Goal: Information Seeking & Learning: Find specific fact

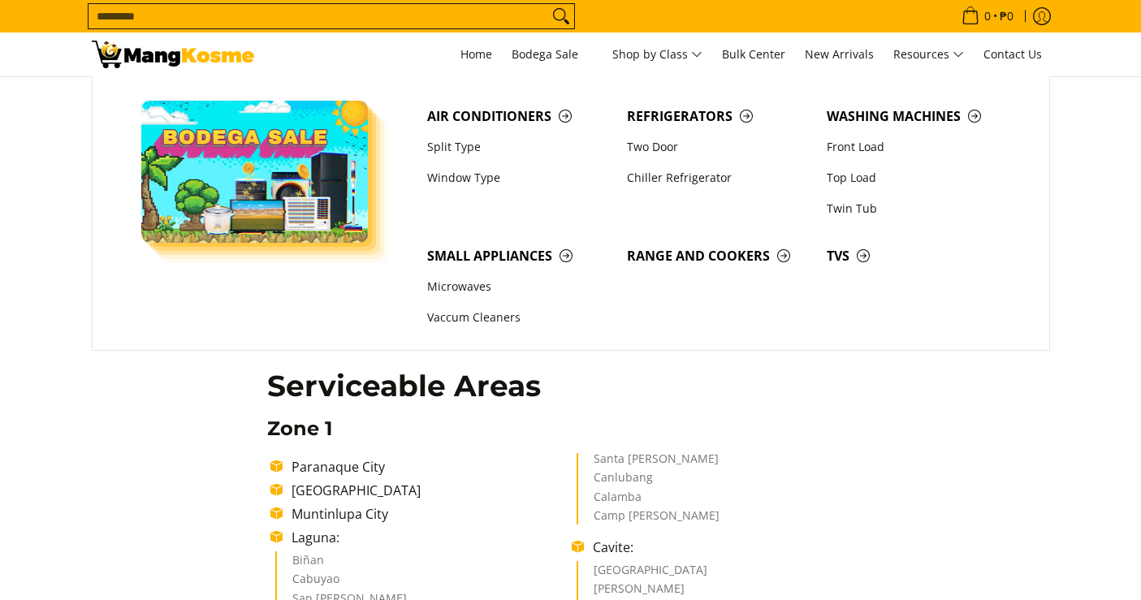
scroll to position [1432, 0]
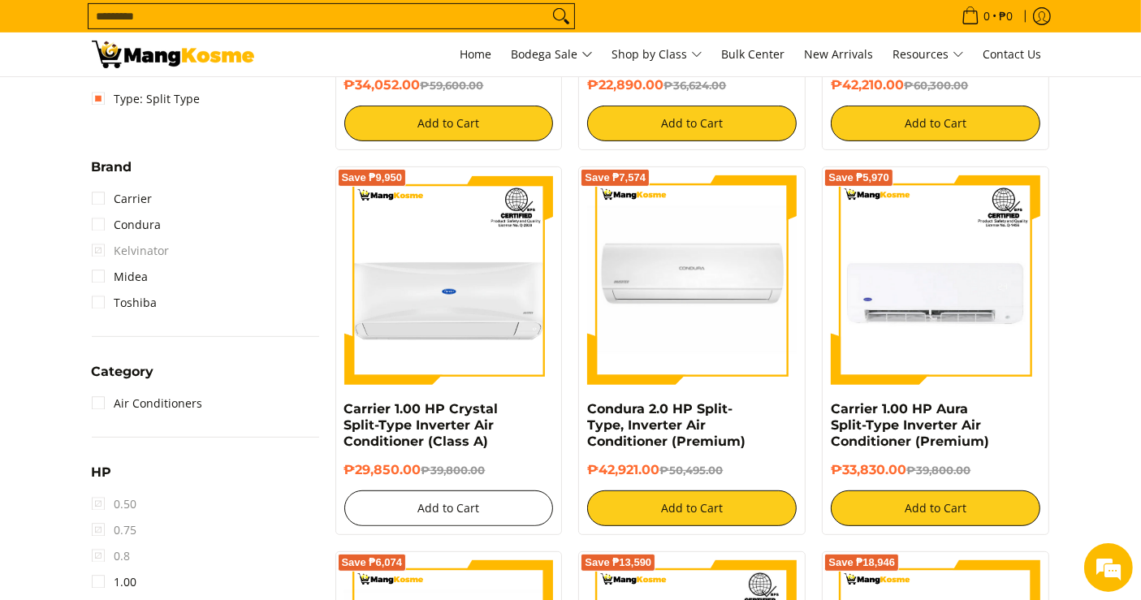
scroll to position [593, 0]
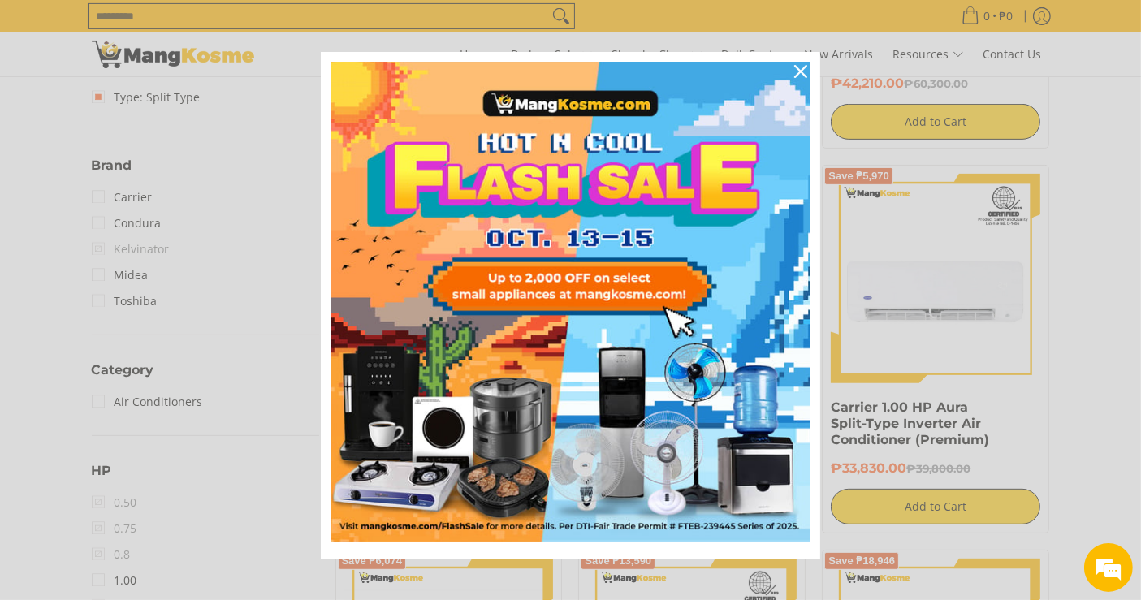
drag, startPoint x: 411, startPoint y: 464, endPoint x: 328, endPoint y: 404, distance: 101.9
click at [794, 71] on icon "close icon" at bounding box center [800, 71] width 13 height 13
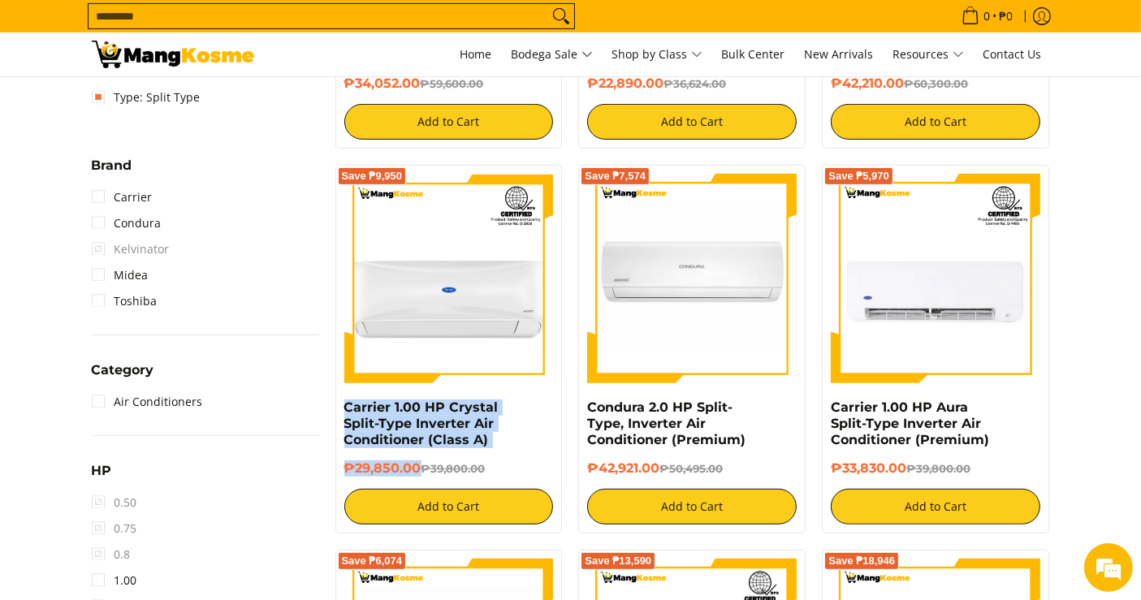
copy div "Carrier 1.00 HP Crystal Split-Type Inverter Air Conditioner (Class A) ₱29,850.00"
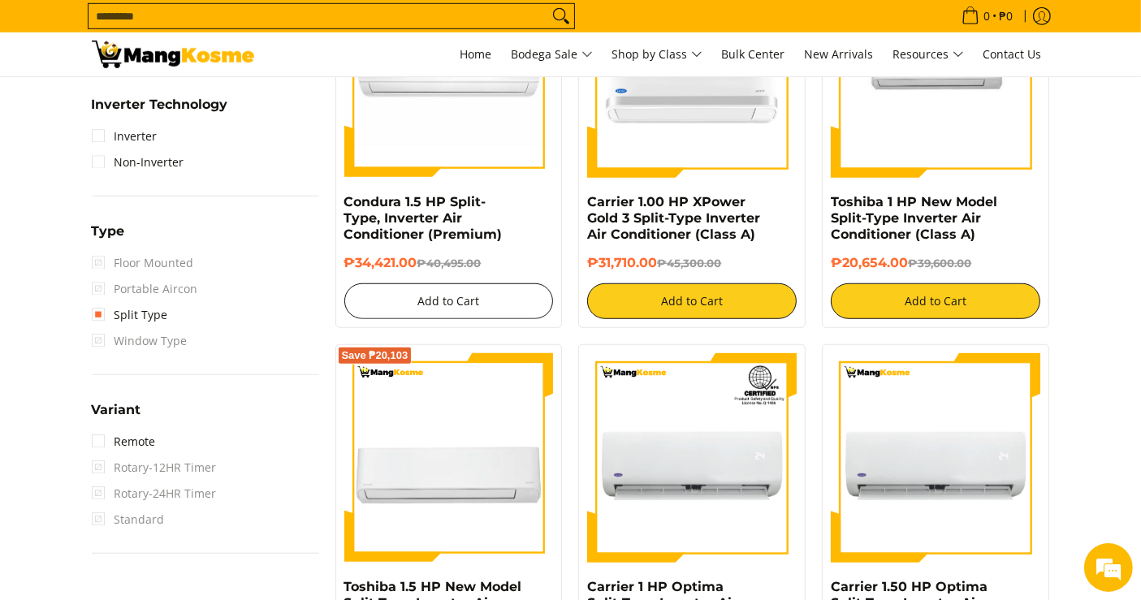
scroll to position [1182, 0]
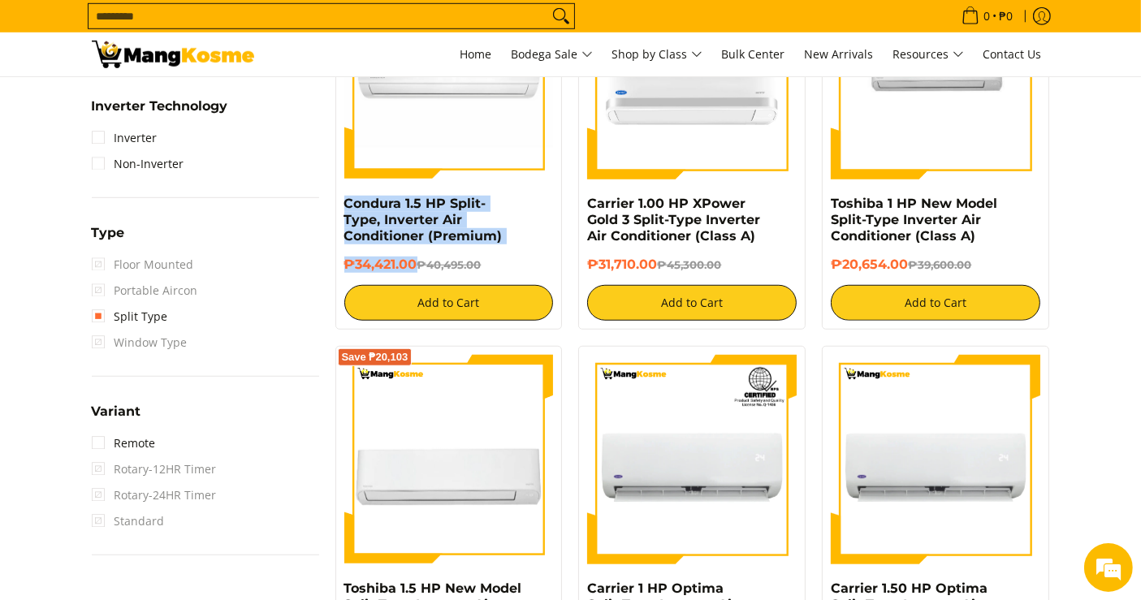
drag, startPoint x: 416, startPoint y: 266, endPoint x: 339, endPoint y: 210, distance: 95.2
click at [339, 210] on div "Save ₱6,074 Condura 1.5 HP Split-Type, Inverter Air Conditioner (Premium) ₱34,4…" at bounding box center [448, 145] width 227 height 369
copy div "Condura 1.5 HP Split-Type, Inverter Air Conditioner (Premium) ₱34,421.00"
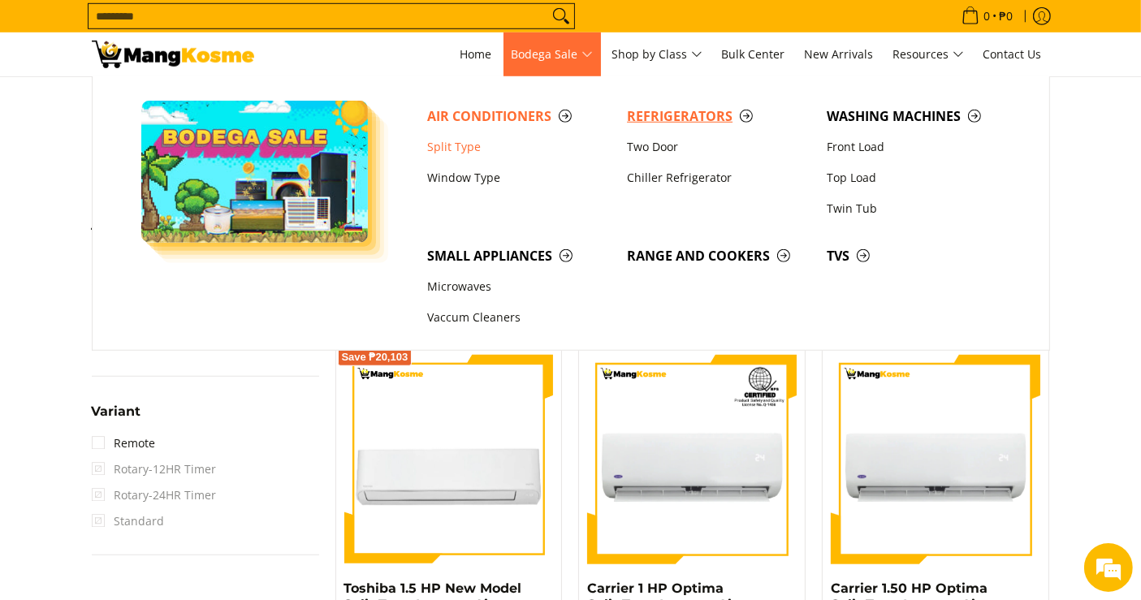
click at [658, 119] on span "Refrigerators" at bounding box center [719, 116] width 184 height 20
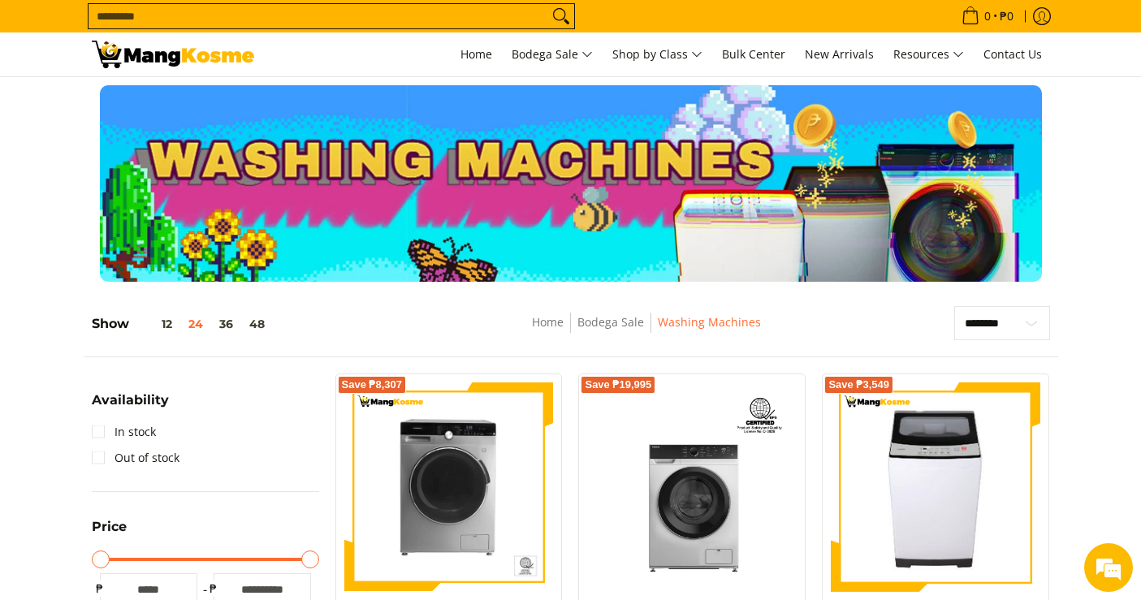
scroll to position [239, 0]
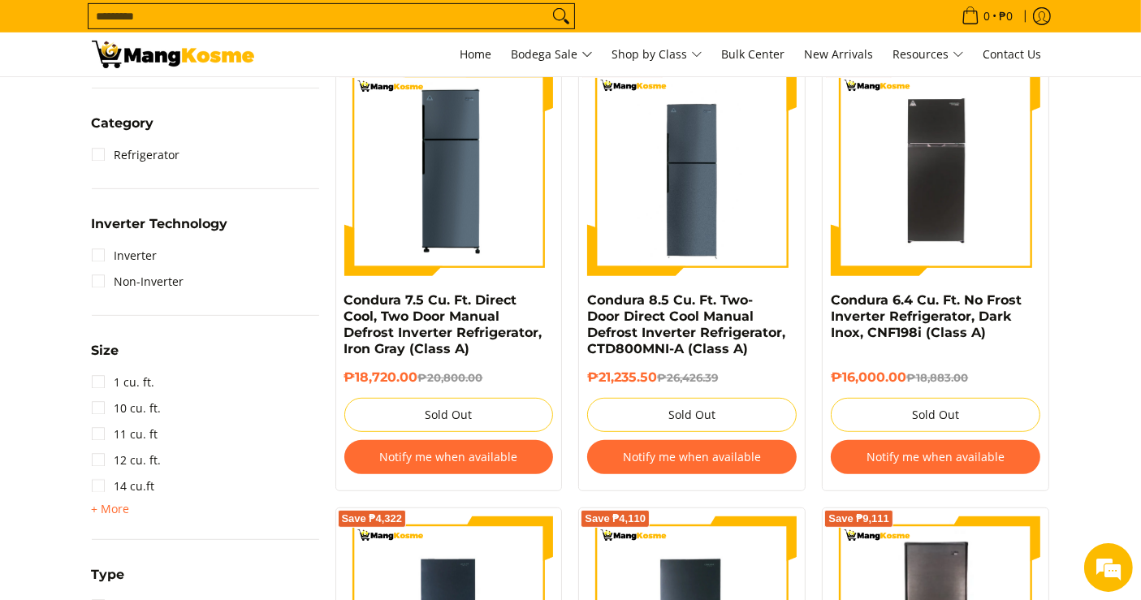
scroll to position [717, 0]
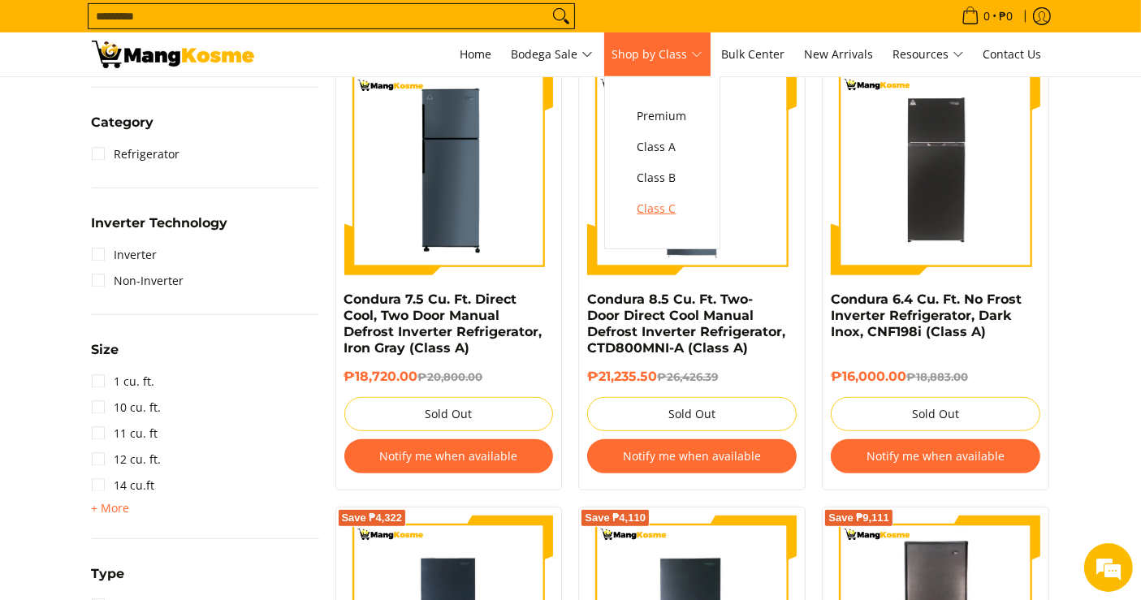
click at [676, 204] on span "Class C" at bounding box center [662, 209] width 50 height 20
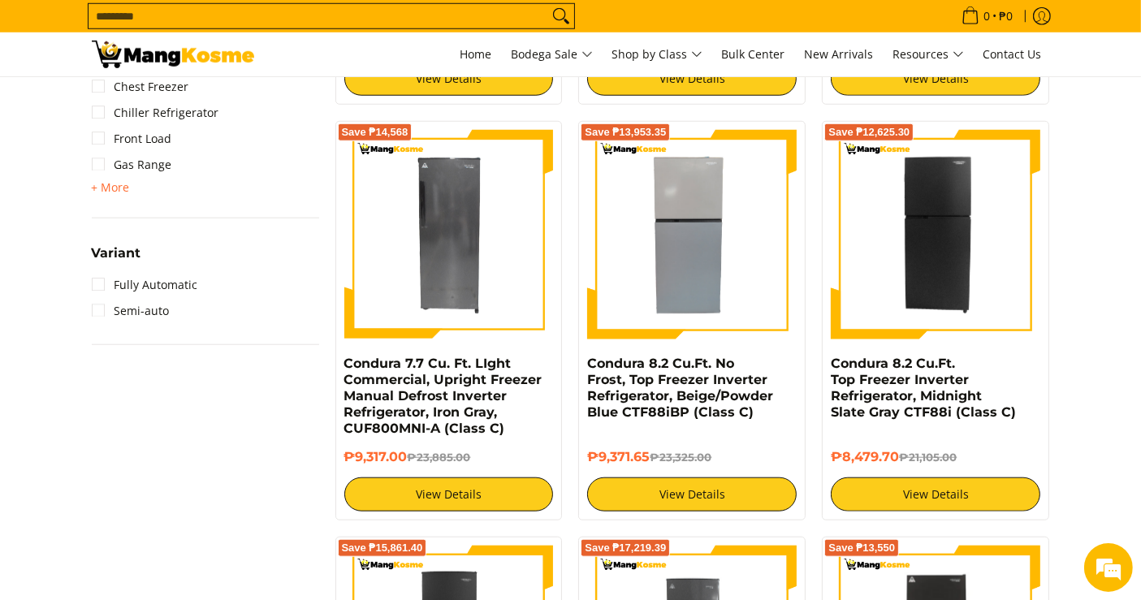
scroll to position [1468, 0]
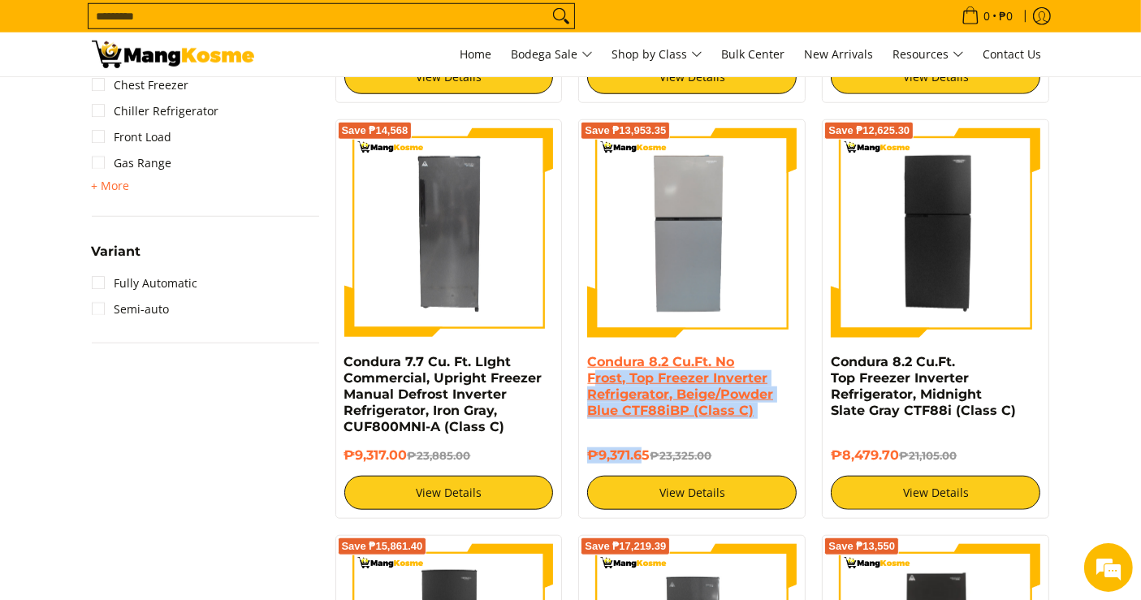
drag, startPoint x: 646, startPoint y: 456, endPoint x: 591, endPoint y: 386, distance: 89.0
click at [591, 386] on div "Condura 8.2 Cu.Ft. No Frost, Top Freezer Inverter Refrigerator, Beige/Powder Bl…" at bounding box center [692, 432] width 210 height 156
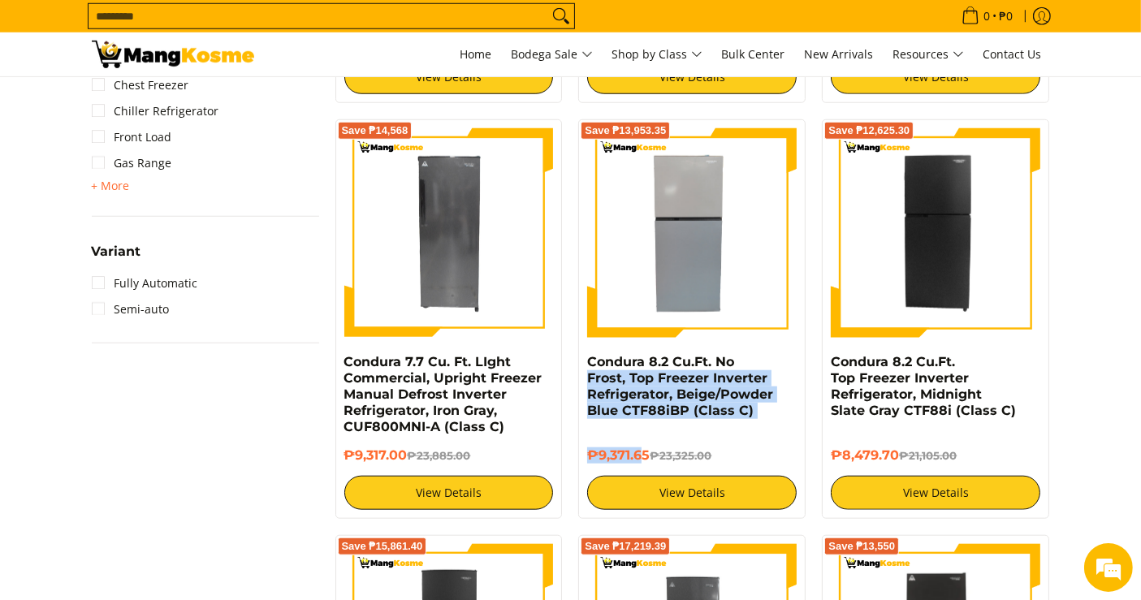
drag, startPoint x: 654, startPoint y: 456, endPoint x: 580, endPoint y: 367, distance: 115.9
click at [579, 363] on div "Save ₱13,953.35 Condura 8.2 Cu.Ft. No Frost, Top Freezer Inverter Refrigerator,…" at bounding box center [691, 319] width 227 height 400
copy div "Condura 8.2 Cu.Ft. No Frost, Top Freezer Inverter Refrigerator, Beige/Powder Bl…"
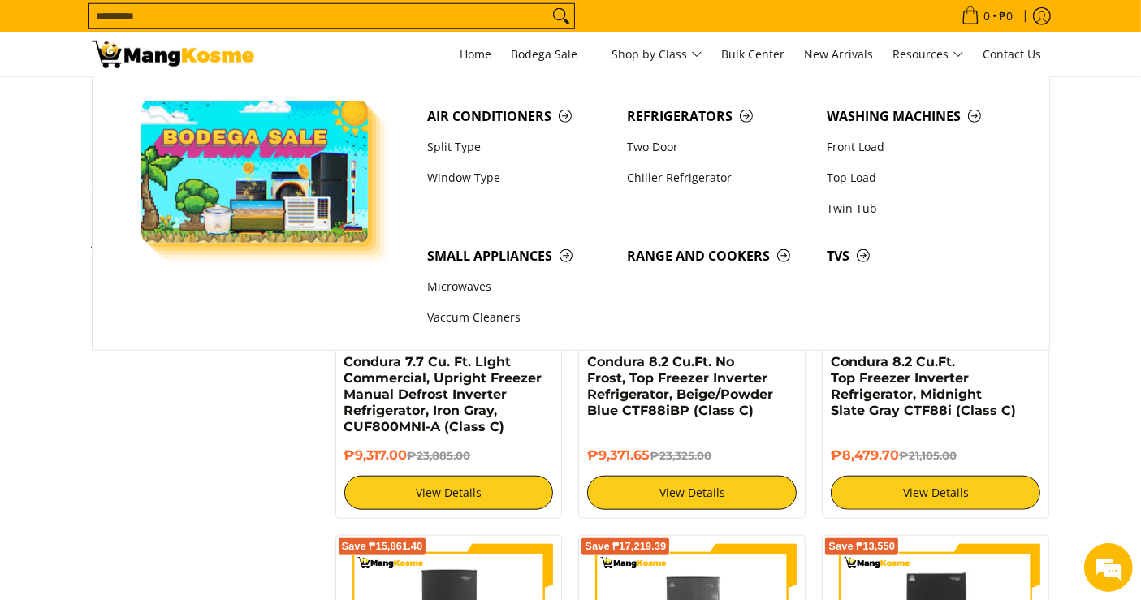
click at [502, 12] on input "Search..." at bounding box center [319, 16] width 460 height 24
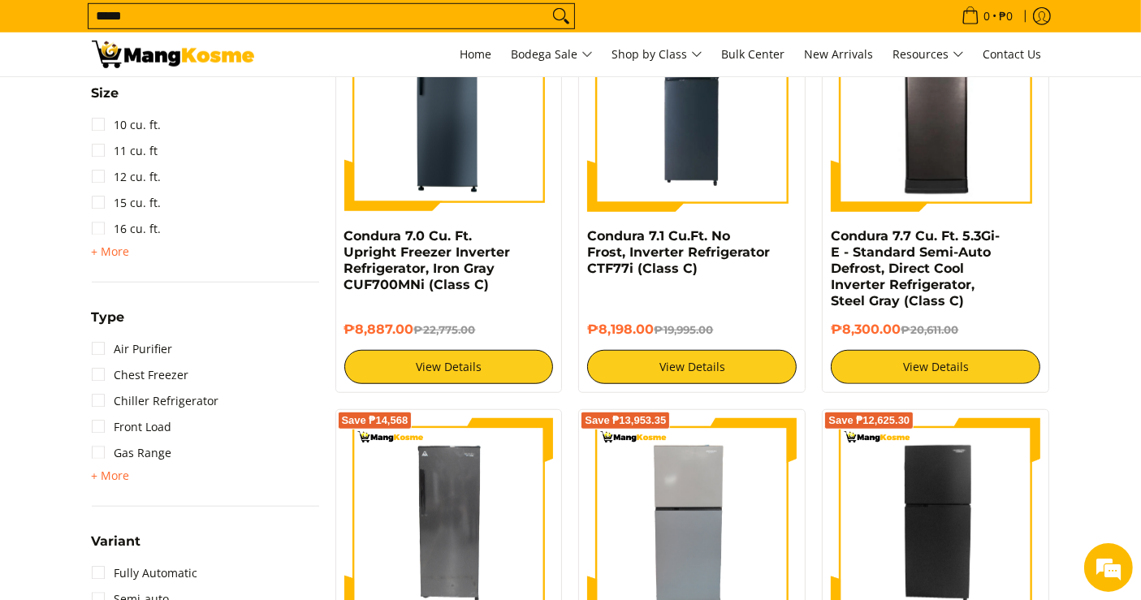
scroll to position [1177, 0]
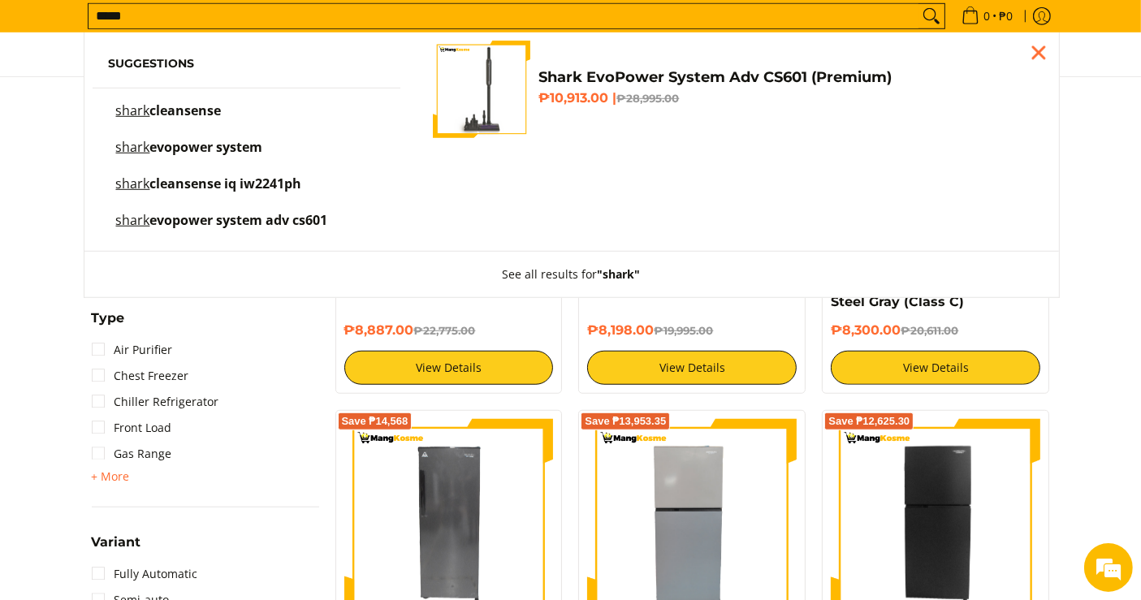
type input "*****"
click at [918, 4] on button "Search" at bounding box center [931, 16] width 26 height 24
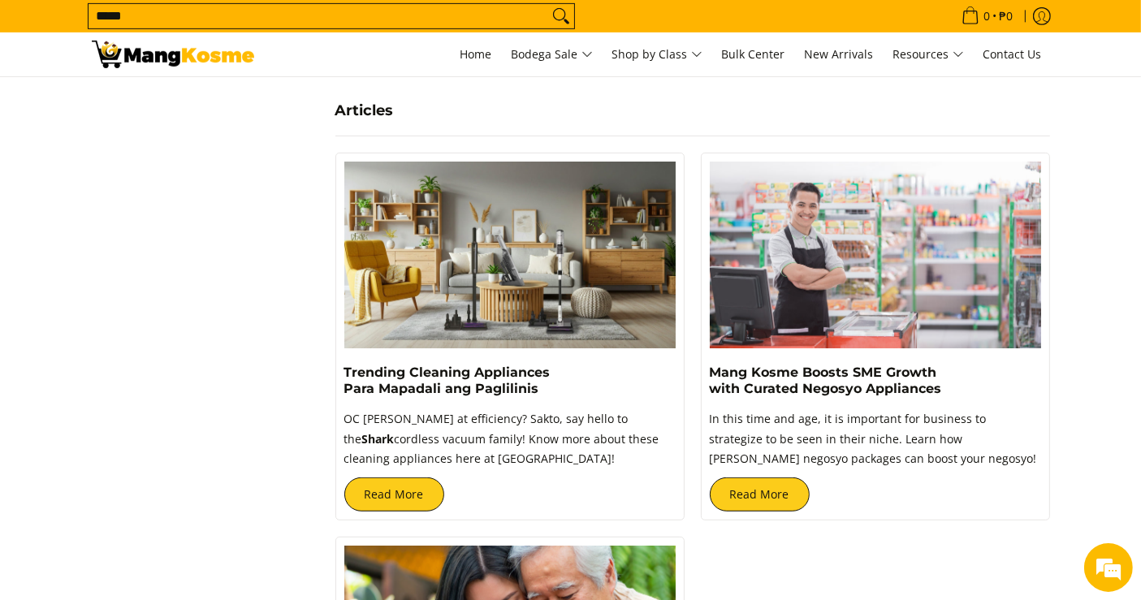
scroll to position [790, 0]
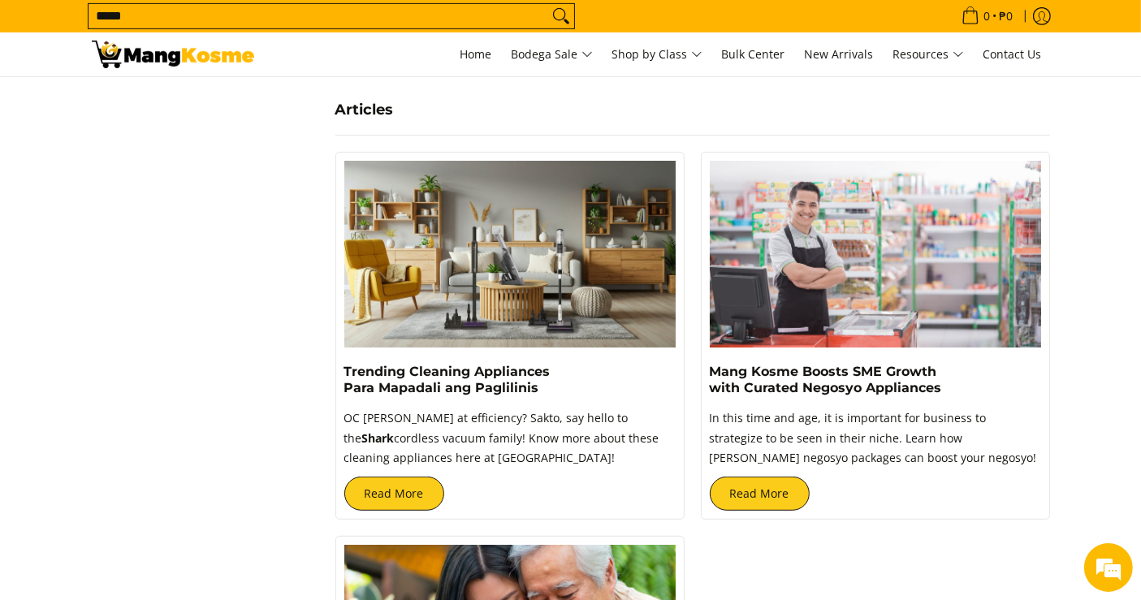
click at [375, 9] on input "*****" at bounding box center [319, 16] width 460 height 24
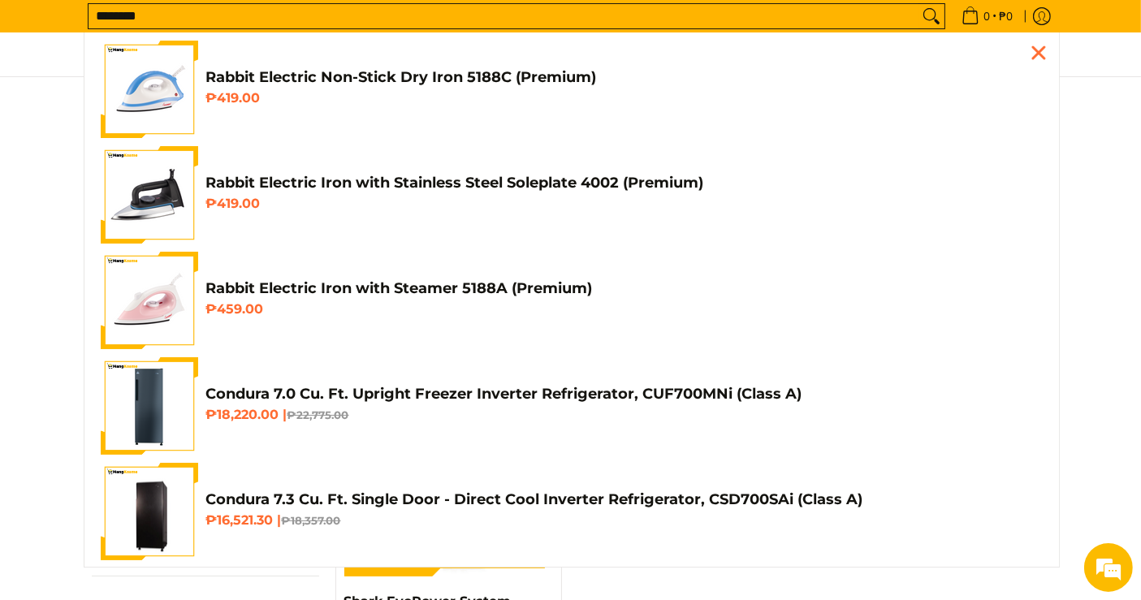
scroll to position [106, 0]
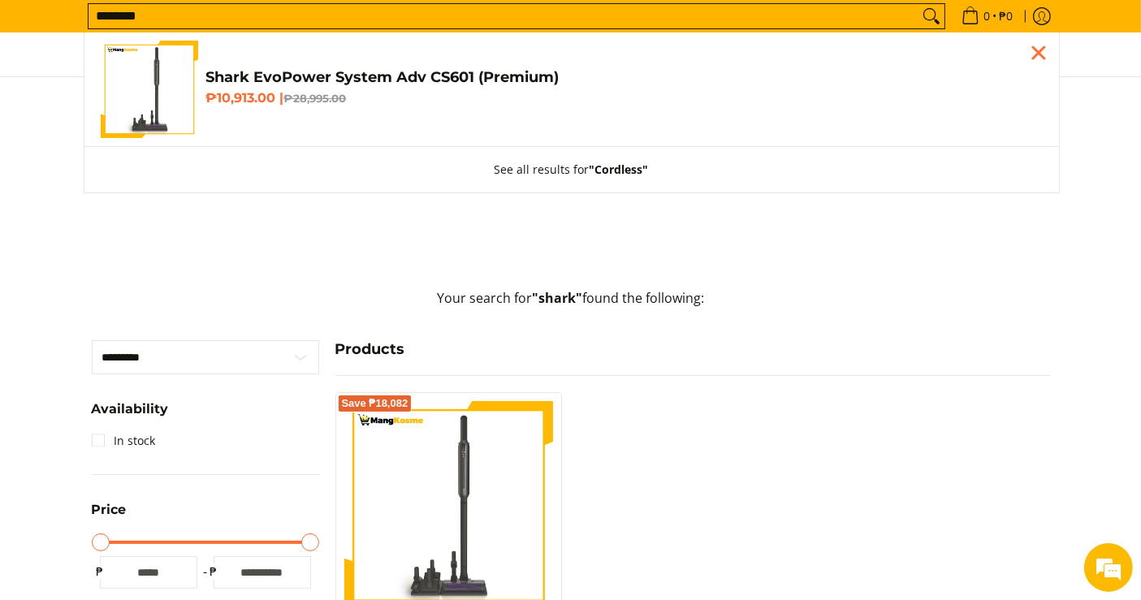
type input "********"
click at [926, 11] on icon "Search" at bounding box center [931, 16] width 26 height 24
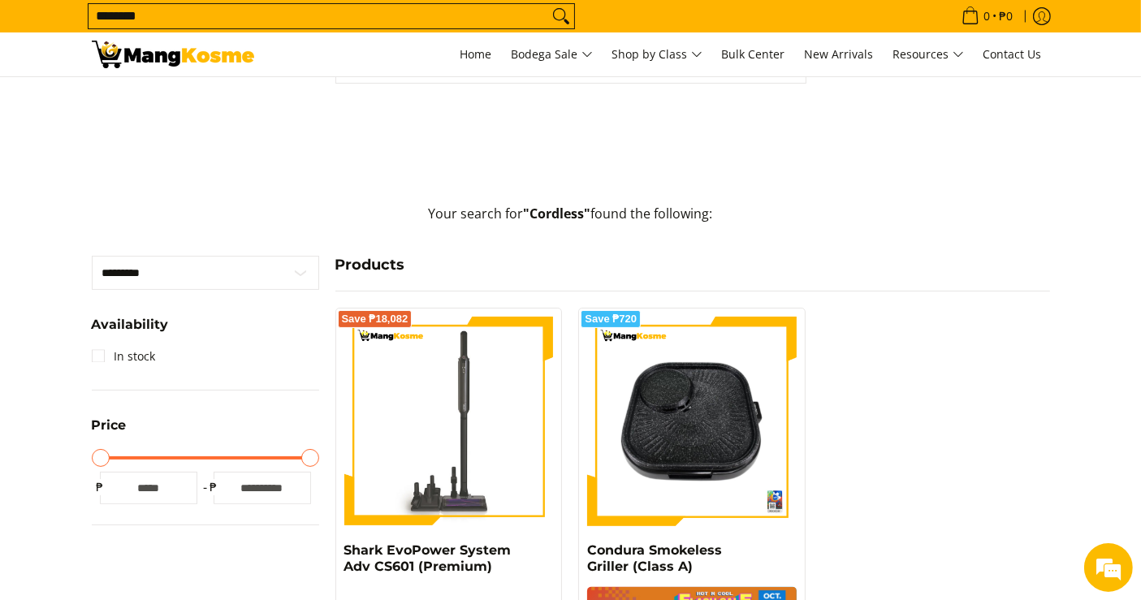
scroll to position [451, 0]
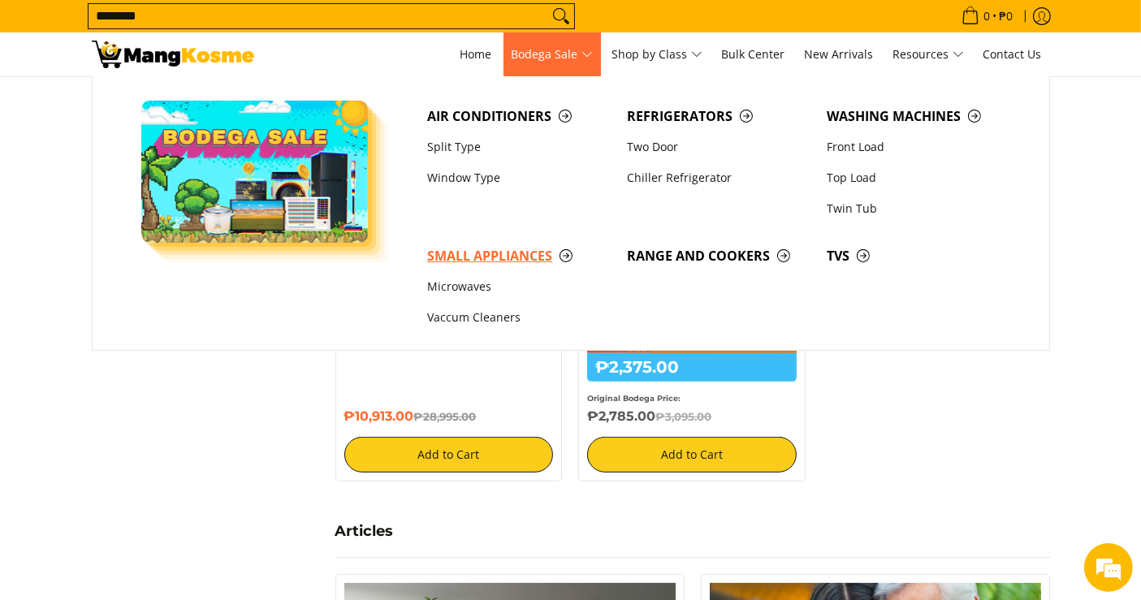
click at [516, 266] on link "Small Appliances" at bounding box center [519, 255] width 200 height 31
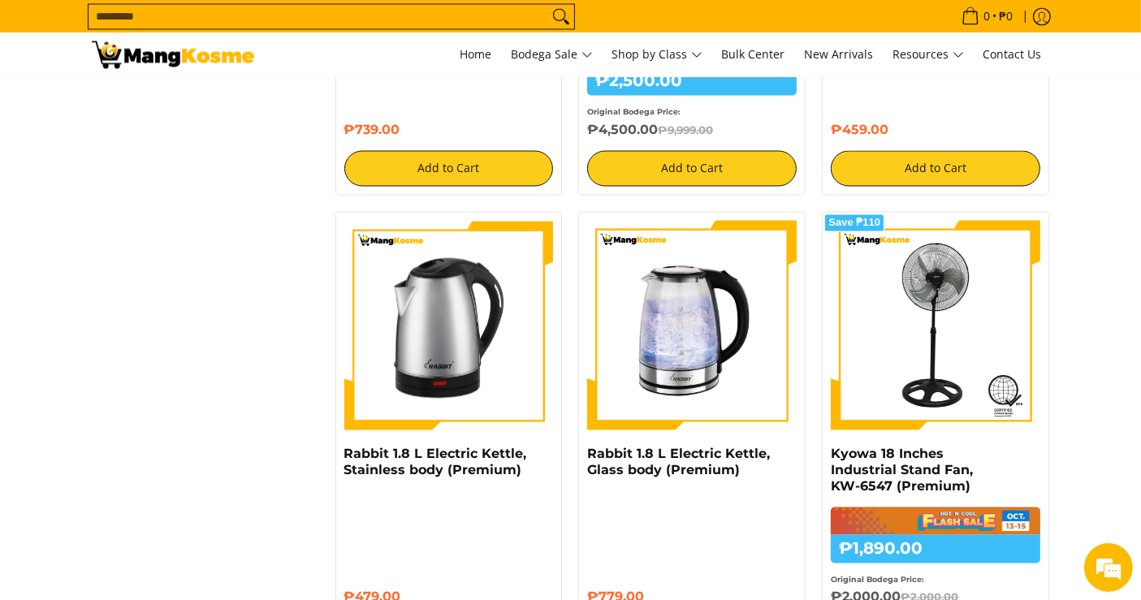
scroll to position [3373, 0]
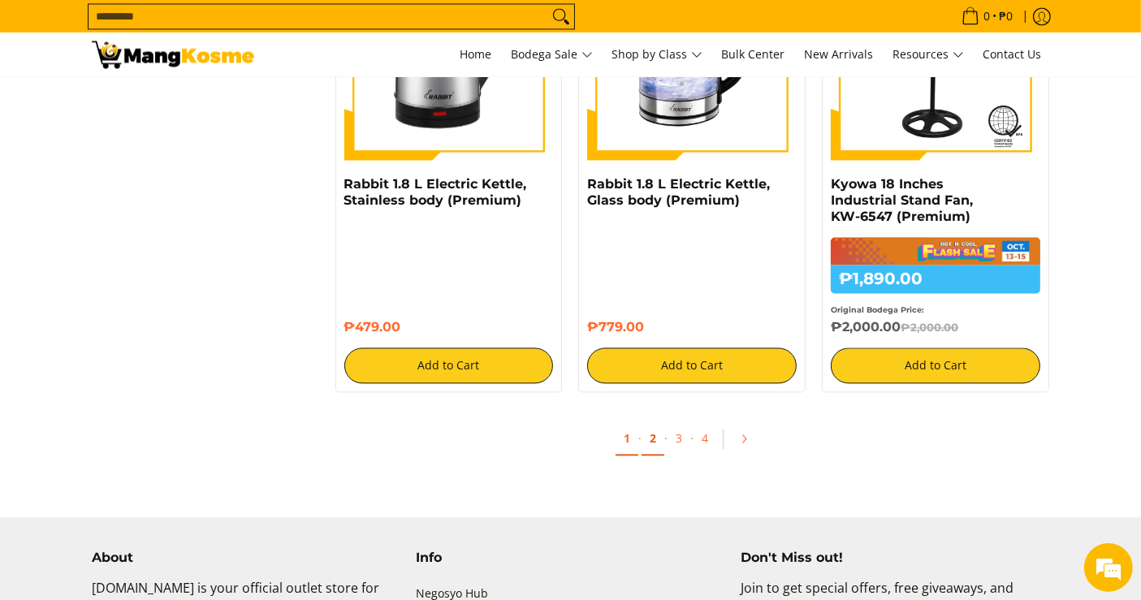
click at [651, 447] on link "2" at bounding box center [653, 438] width 23 height 33
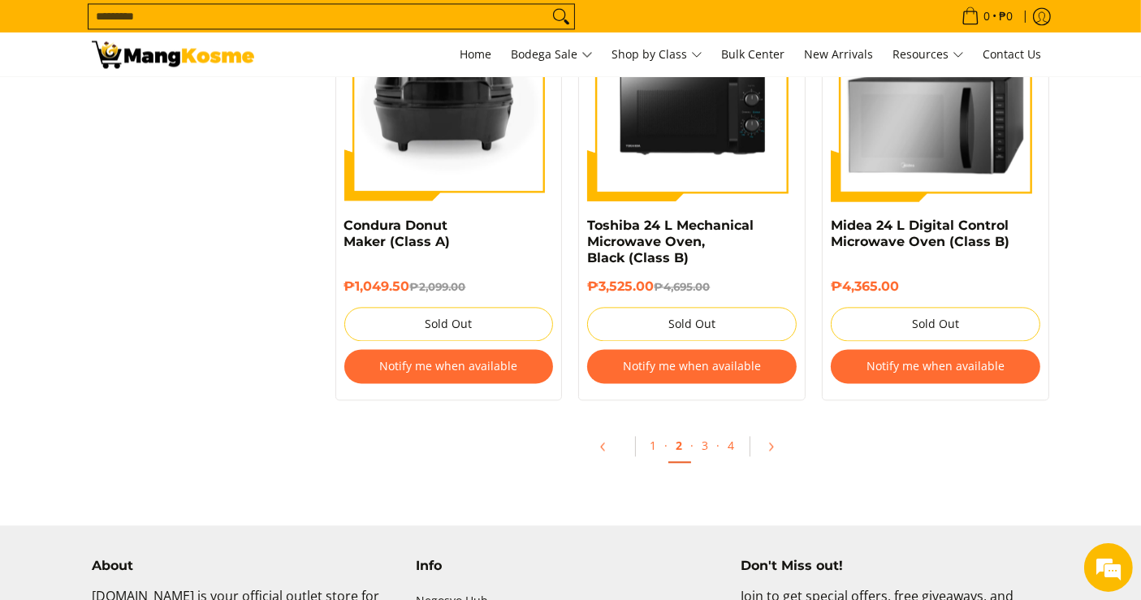
scroll to position [3468, 0]
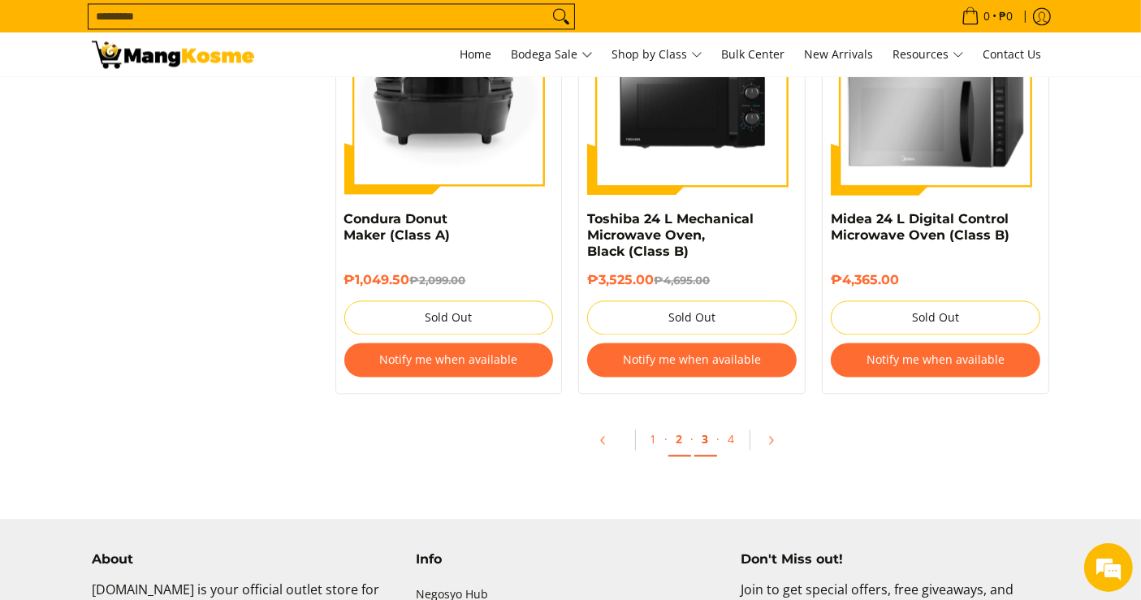
click at [708, 442] on link "3" at bounding box center [705, 439] width 23 height 33
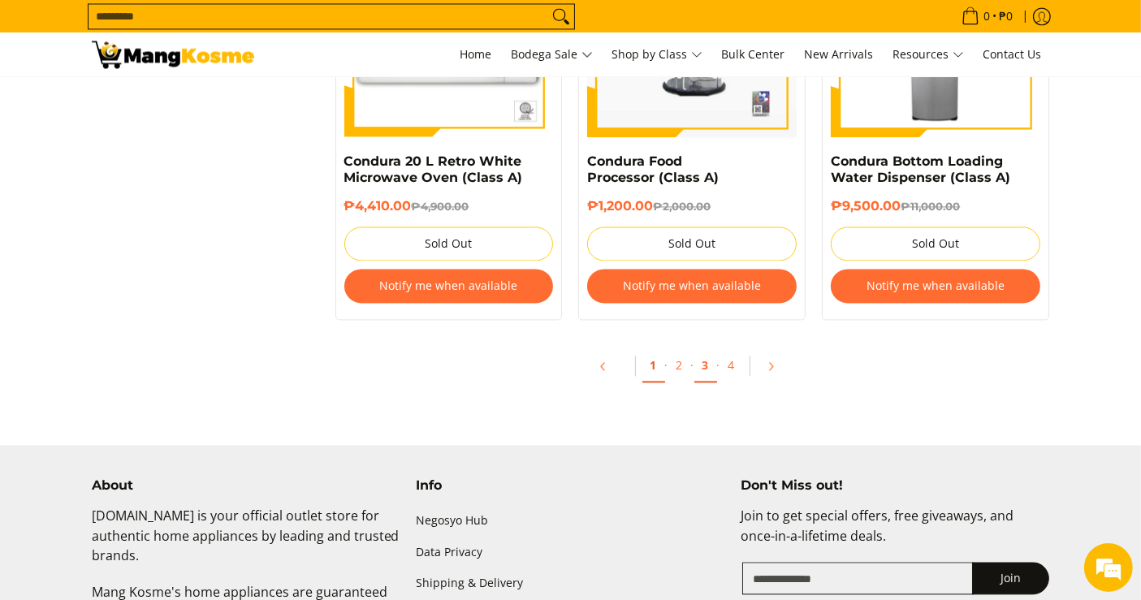
scroll to position [3404, 0]
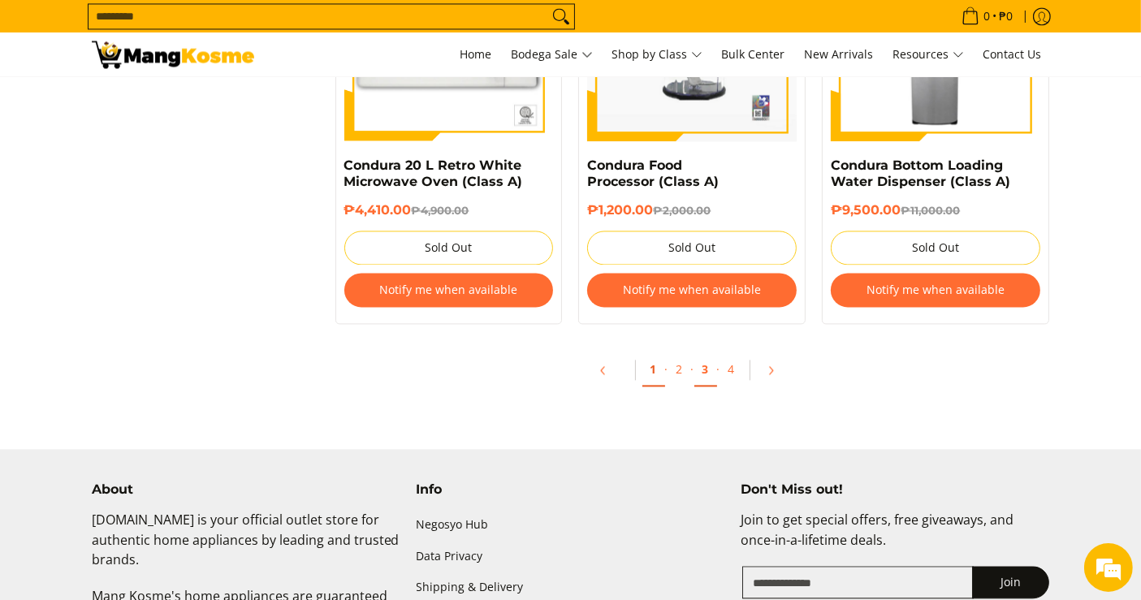
click at [650, 379] on link "1" at bounding box center [653, 369] width 23 height 33
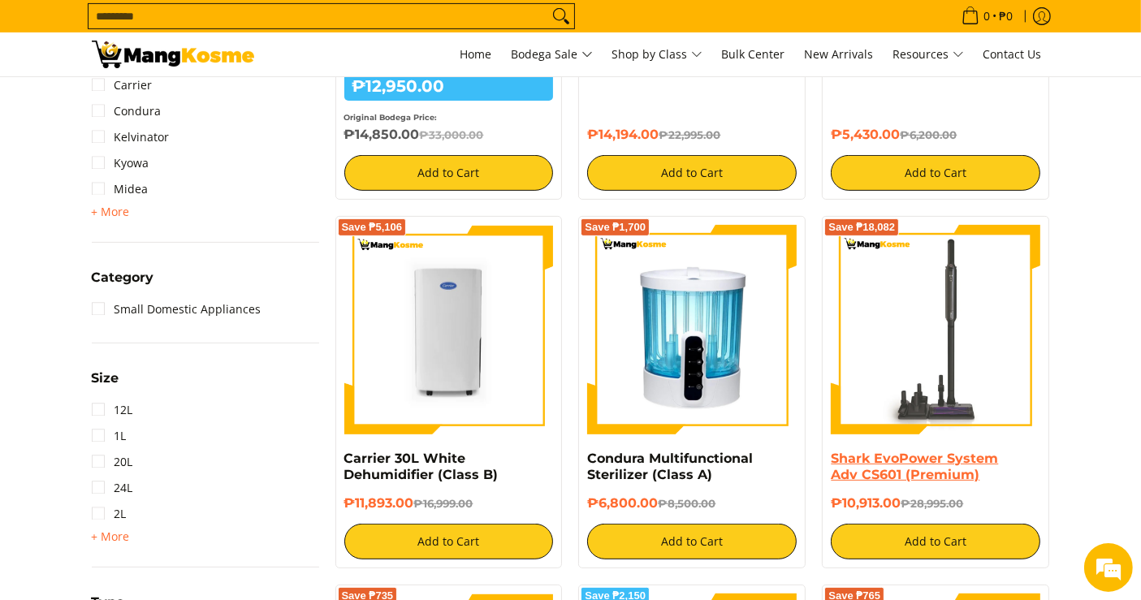
scroll to position [610, 0]
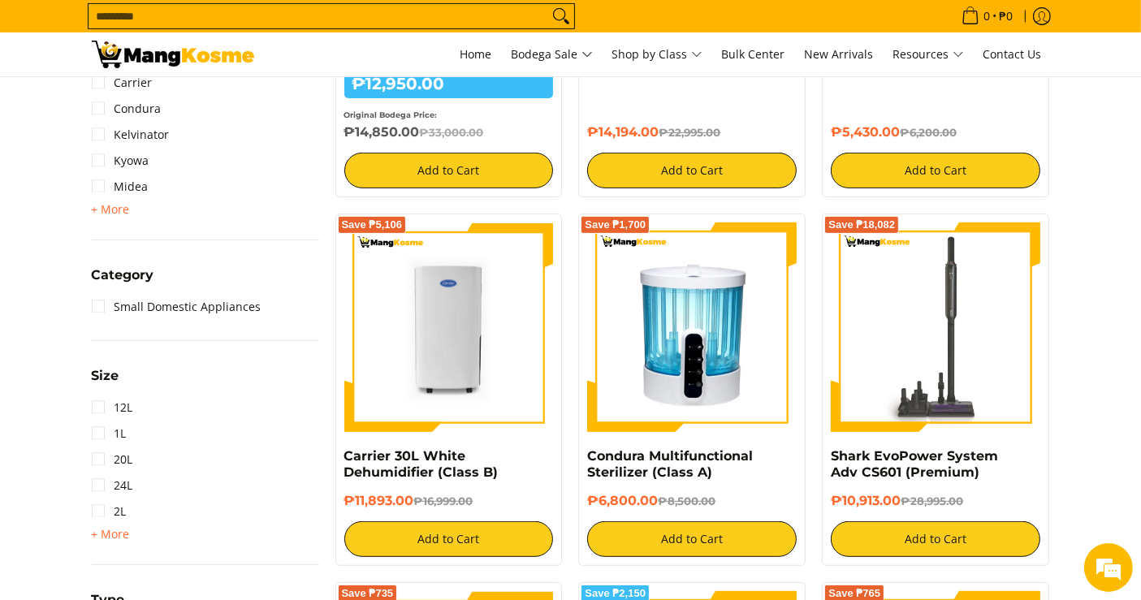
drag, startPoint x: 904, startPoint y: 500, endPoint x: 819, endPoint y: 452, distance: 97.8
click at [819, 452] on div "Save ₱18,082 Shark EvoPower System Adv CS601 (Premium) ₱10,913.00 ₱28,995.00 Ad…" at bounding box center [936, 390] width 244 height 352
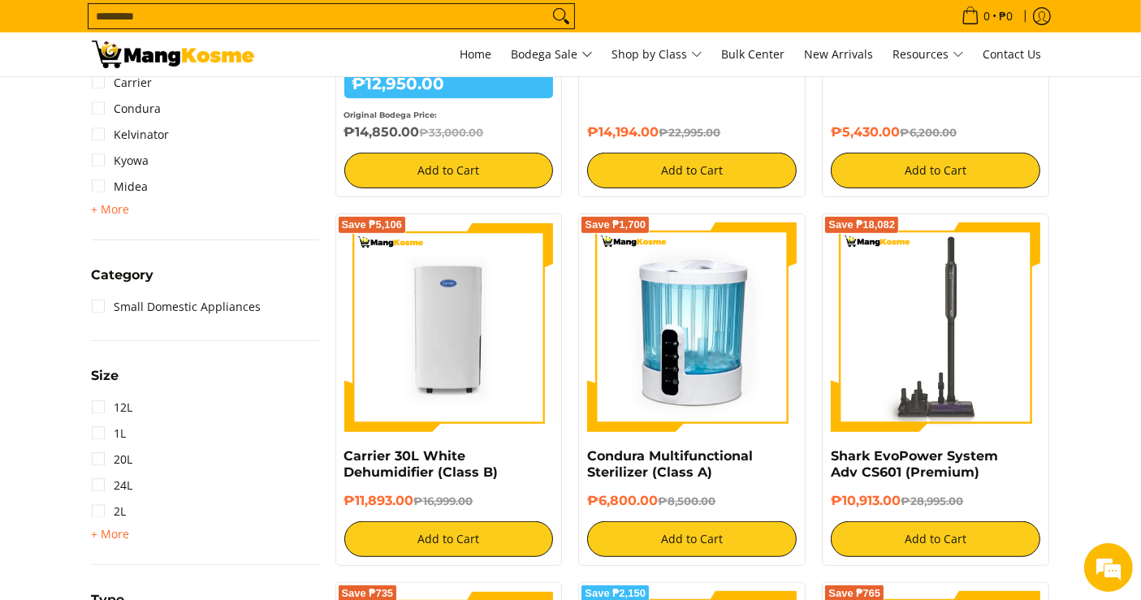
copy div "Shark EvoPower System Adv CS601 (Premium) ₱10,913.00"
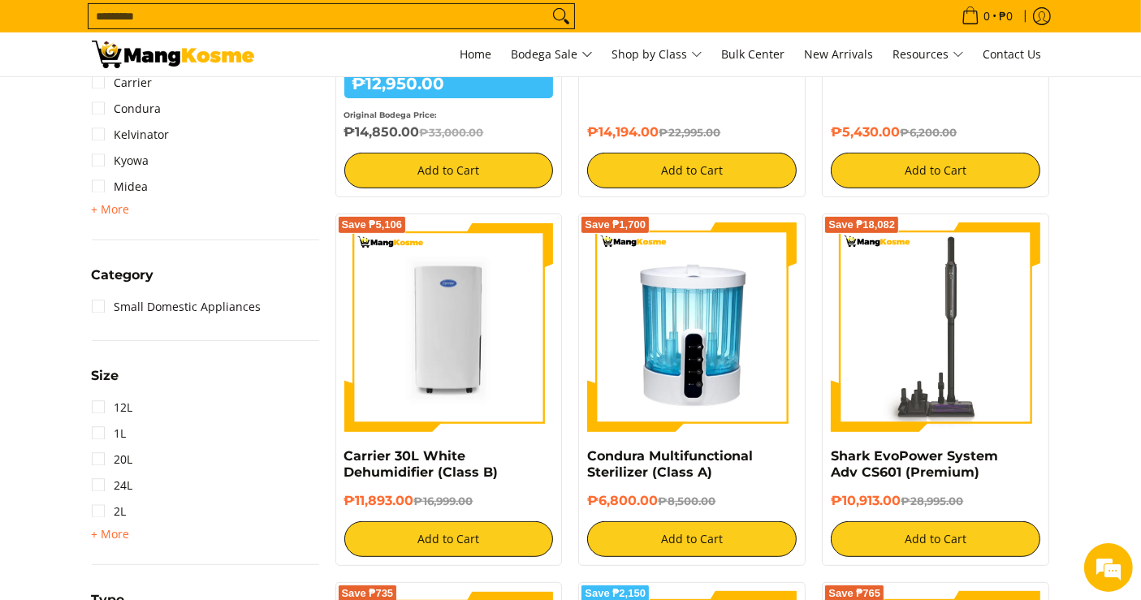
scroll to position [0, 0]
click at [881, 340] on img at bounding box center [936, 328] width 210 height 210
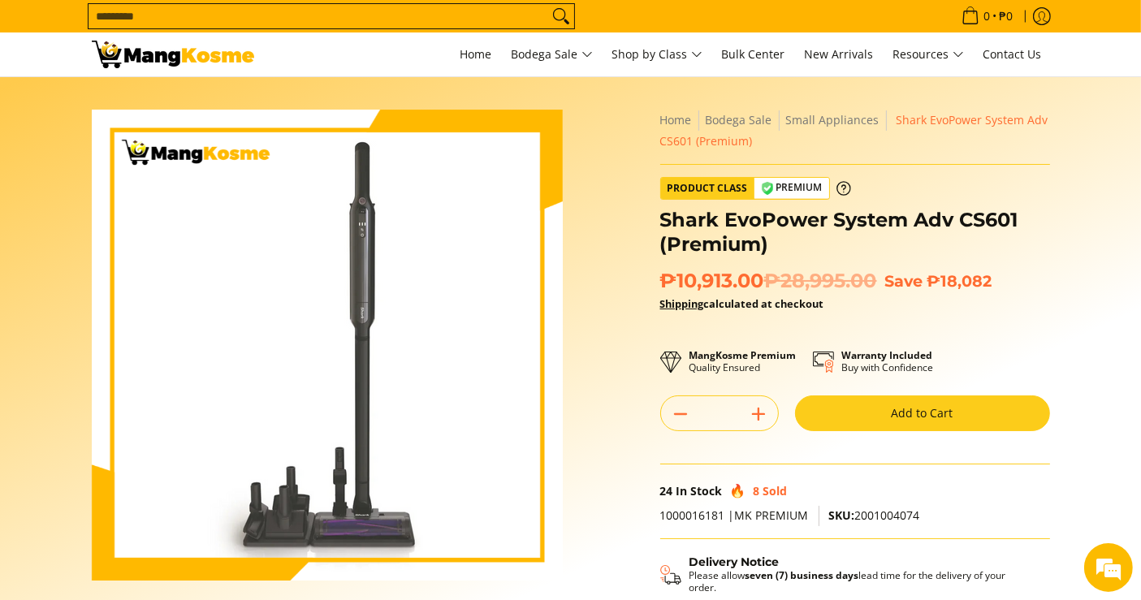
click at [465, 13] on input "Search..." at bounding box center [319, 16] width 460 height 24
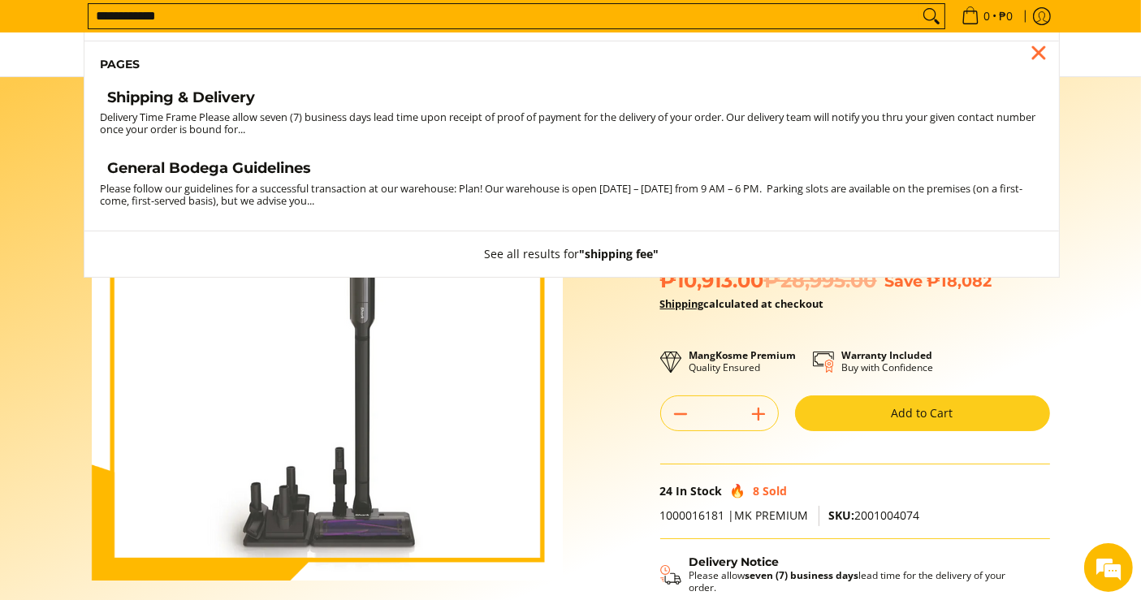
type input "**********"
click at [223, 102] on h4 "Shipping & Delivery" at bounding box center [182, 98] width 148 height 19
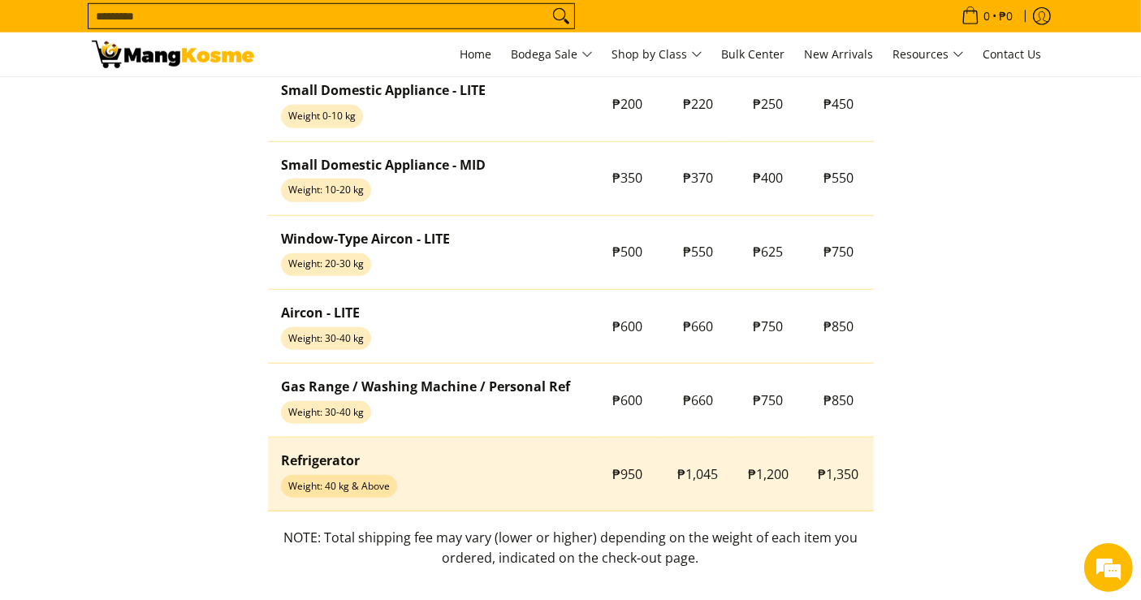
scroll to position [1397, 0]
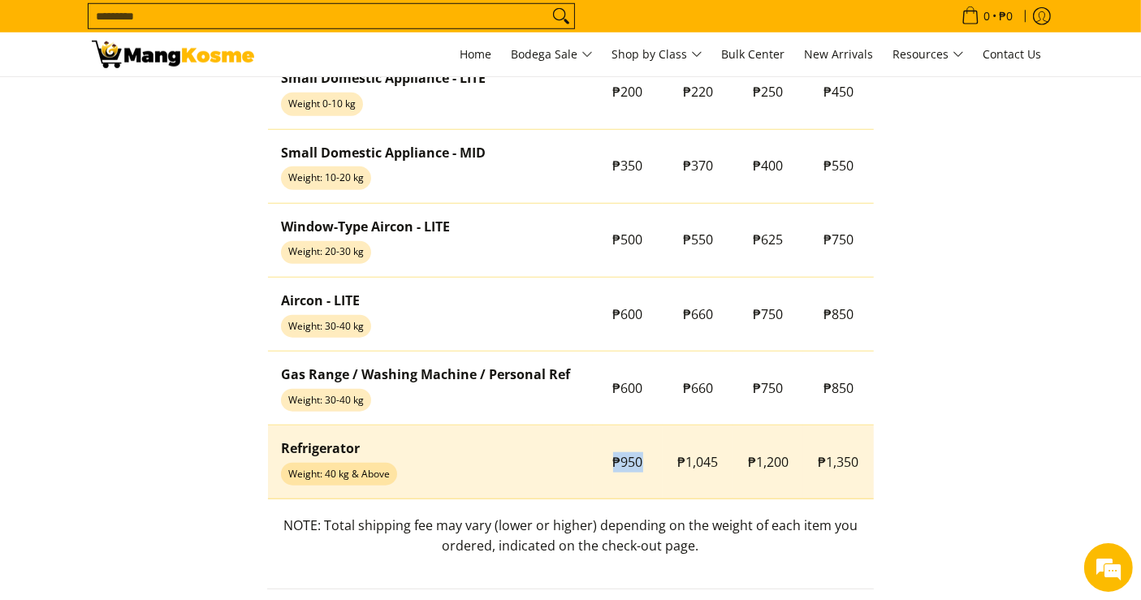
drag, startPoint x: 612, startPoint y: 461, endPoint x: 676, endPoint y: 461, distance: 63.3
click at [676, 461] on tr "Refrigerator Weight: 40 kg & Above ₱950 ₱1,045 ₱1,200 ₱1,350" at bounding box center [571, 463] width 606 height 74
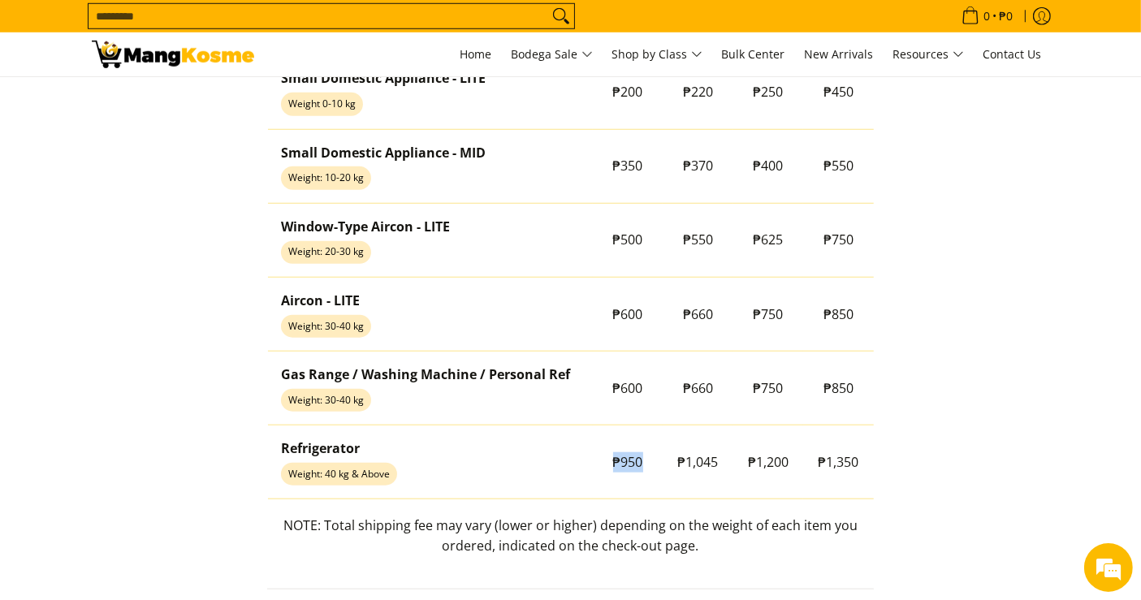
copy tr "₱950"
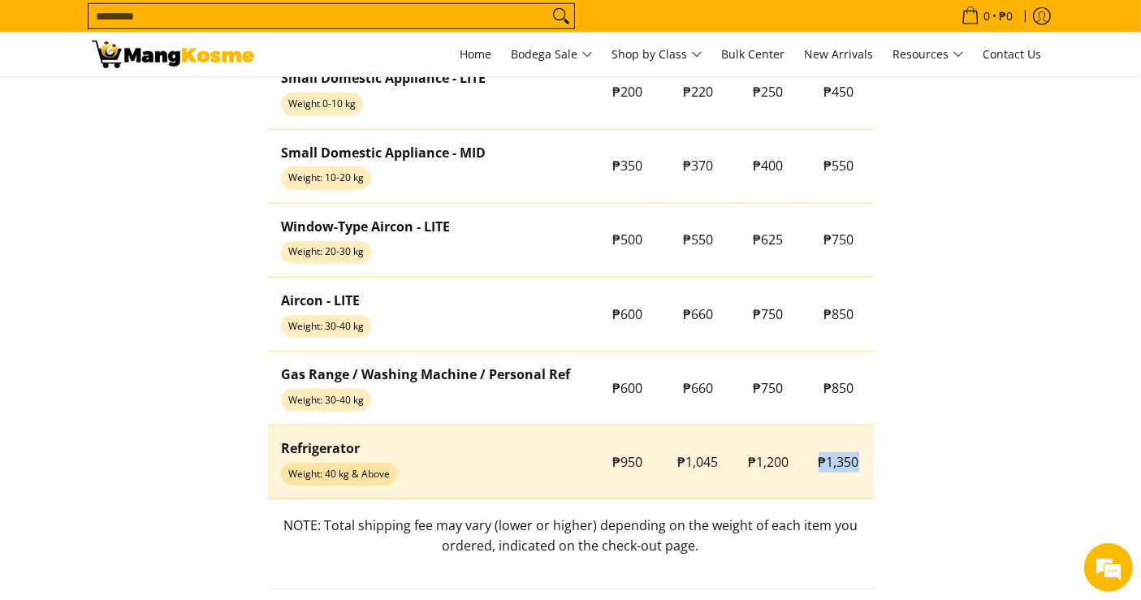
click at [863, 464] on td "₱1,350" at bounding box center [838, 463] width 71 height 74
copy span "₱1,350"
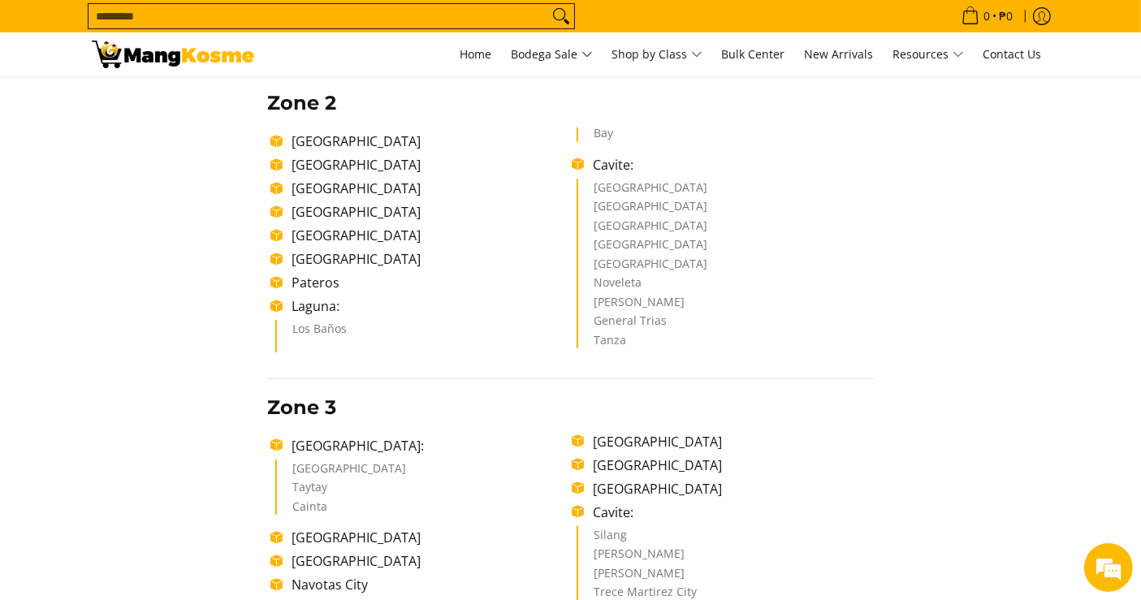
scroll to position [845, 0]
